Goal: Find specific page/section: Find specific page/section

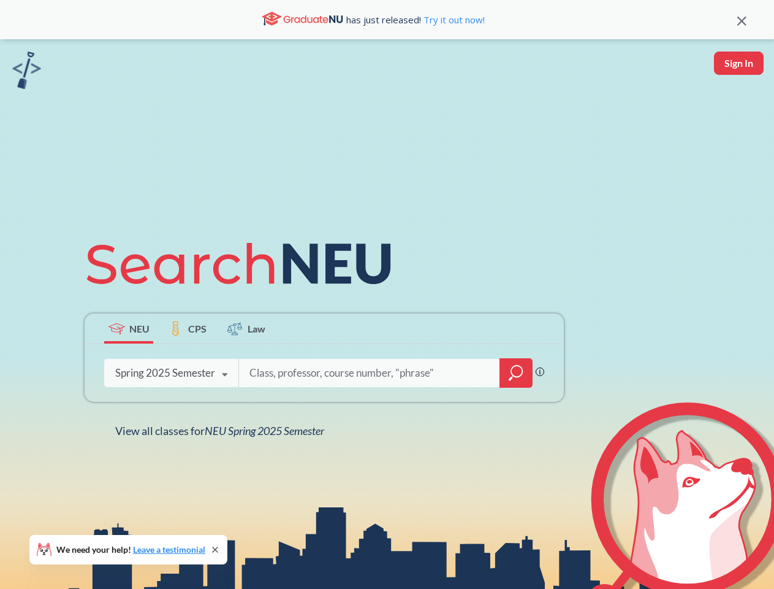
click at [387, 294] on icon at bounding box center [244, 263] width 319 height 69
click at [742, 20] on icon at bounding box center [742, 21] width 9 height 9
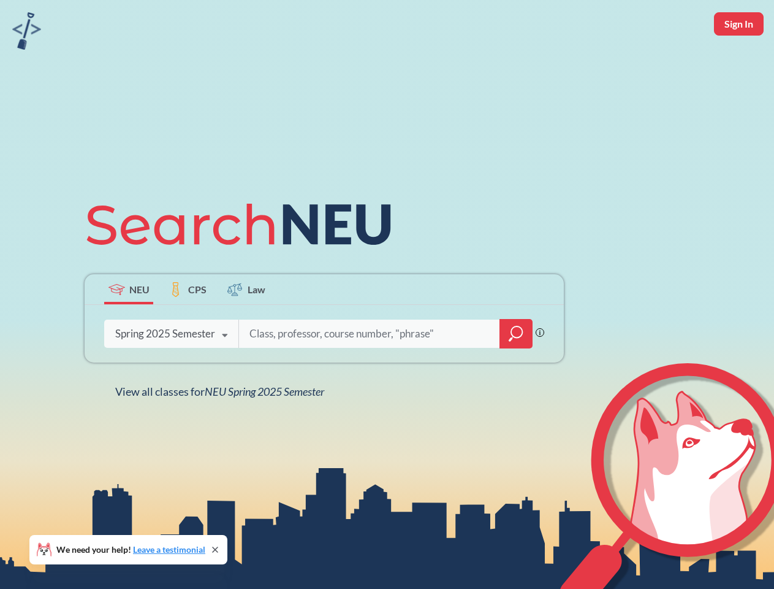
click at [739, 63] on div "NEU CPS Law Phrase search guarantees the exact search appears in the results. E…" at bounding box center [387, 294] width 774 height 589
click at [129, 328] on div "Spring 2025 Semester" at bounding box center [165, 333] width 100 height 13
click at [188, 328] on div "Spring 2025 Semester" at bounding box center [165, 333] width 100 height 13
click at [246, 328] on div at bounding box center [386, 333] width 294 height 28
click at [516, 373] on div "NEU CPS Law Phrase search guarantees the exact search appears in the results. E…" at bounding box center [324, 294] width 494 height 208
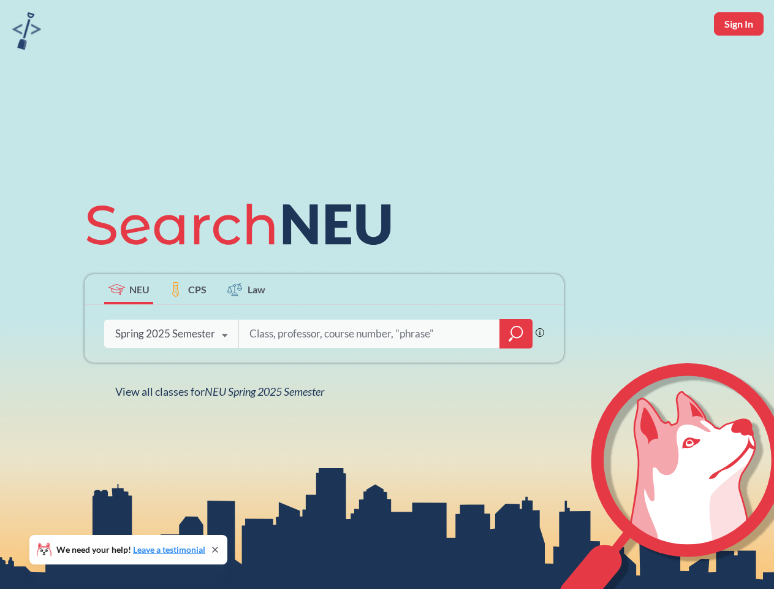
click at [172, 373] on div "NEU CPS Law Phrase search guarantees the exact search appears in the results. E…" at bounding box center [324, 294] width 494 height 208
click at [226, 375] on div "NEU CPS Law Phrase search guarantees the exact search appears in the results. E…" at bounding box center [324, 294] width 494 height 208
click at [223, 430] on div "NEU CPS Law Phrase search guarantees the exact search appears in the results. E…" at bounding box center [387, 294] width 774 height 589
